Goal: Information Seeking & Learning: Learn about a topic

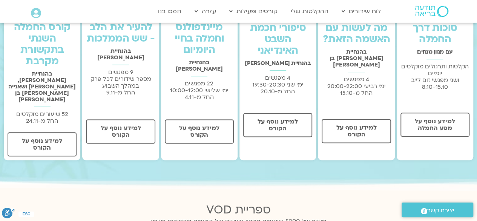
scroll to position [269, 0]
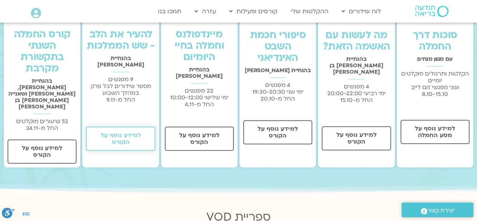
click at [111, 134] on span "למידע נוסף על הקורס" at bounding box center [120, 139] width 49 height 14
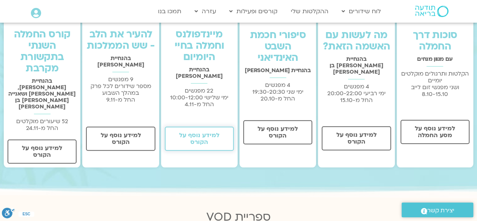
click at [198, 134] on span "למידע נוסף על הקורס" at bounding box center [199, 139] width 49 height 14
click at [209, 132] on span "למידע נוסף על הקורס" at bounding box center [199, 139] width 49 height 14
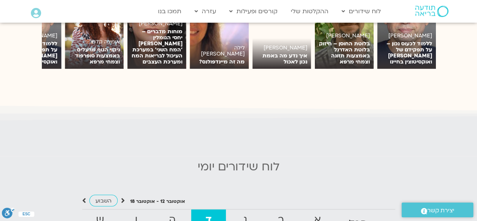
scroll to position [556, 0]
